Goal: Navigation & Orientation: Find specific page/section

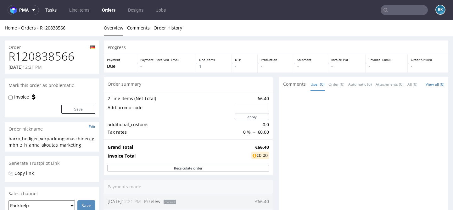
click at [50, 11] on link "Tasks" at bounding box center [51, 10] width 19 height 10
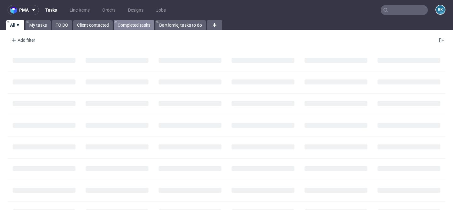
scroll to position [27, 0]
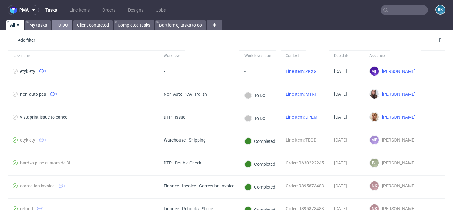
click at [61, 26] on link "TO DO" at bounding box center [62, 25] width 20 height 10
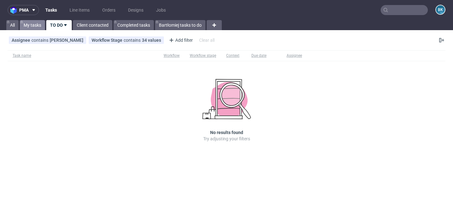
click at [35, 27] on link "My tasks" at bounding box center [32, 25] width 25 height 10
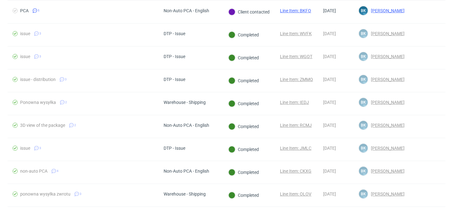
scroll to position [560, 0]
